Goal: Task Accomplishment & Management: Use online tool/utility

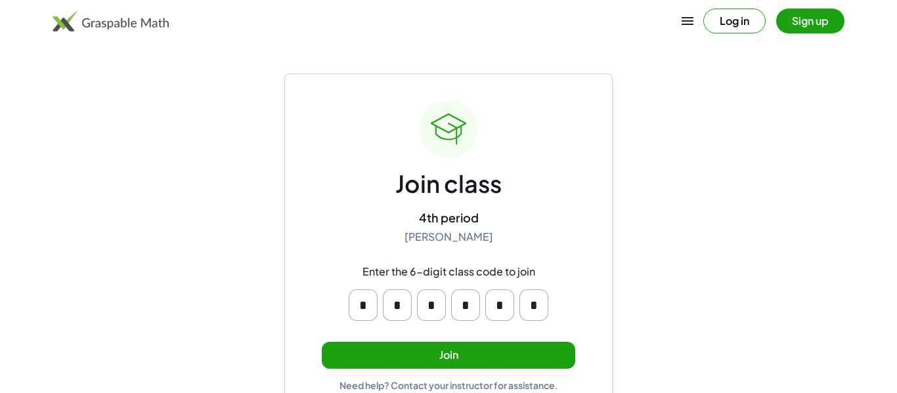
click at [434, 357] on button "Join" at bounding box center [449, 355] width 254 height 27
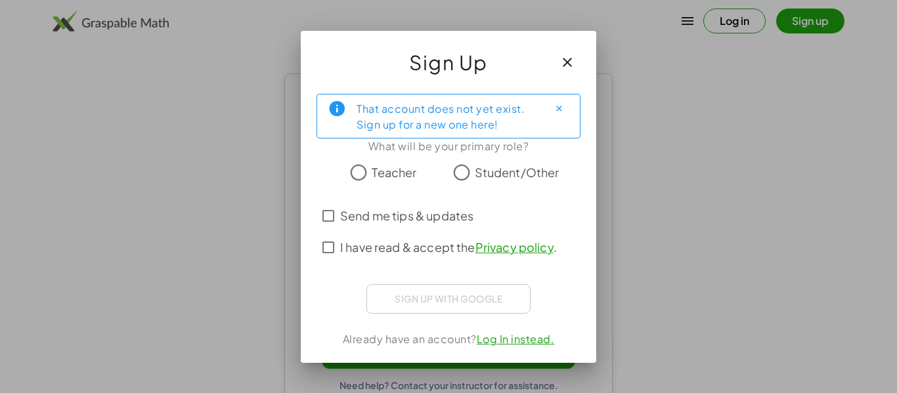
click at [494, 174] on span "Student/Other" at bounding box center [517, 173] width 85 height 18
click at [460, 221] on span "Send me tips & updates" at bounding box center [406, 216] width 133 height 18
click at [462, 212] on span "Send me tips & updates" at bounding box center [406, 216] width 133 height 18
click at [439, 245] on span "I have read & accept the Privacy policy ." at bounding box center [448, 247] width 217 height 18
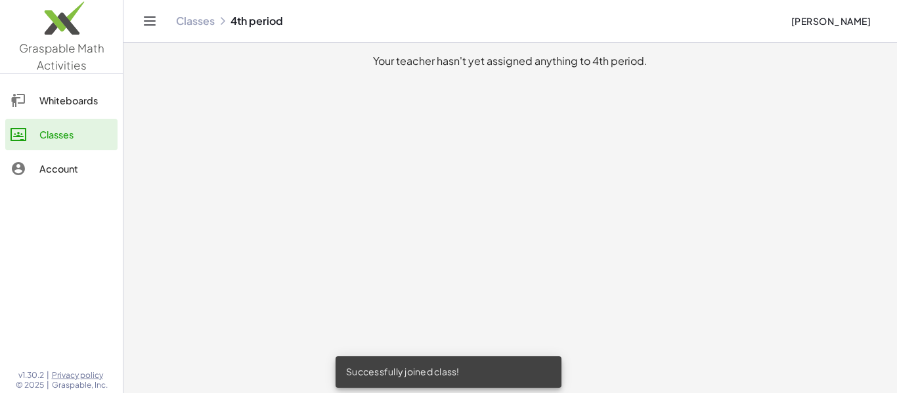
click at [76, 103] on div "Whiteboards" at bounding box center [75, 101] width 73 height 16
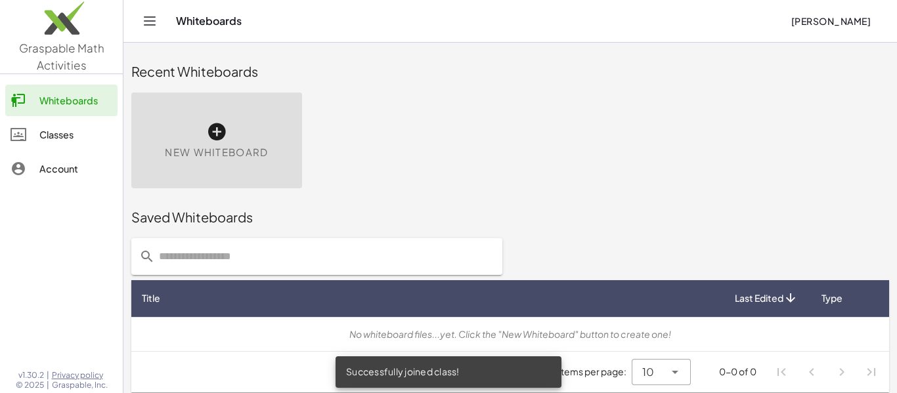
click at [70, 119] on link "Classes" at bounding box center [61, 135] width 112 height 32
